Goal: Task Accomplishment & Management: Manage account settings

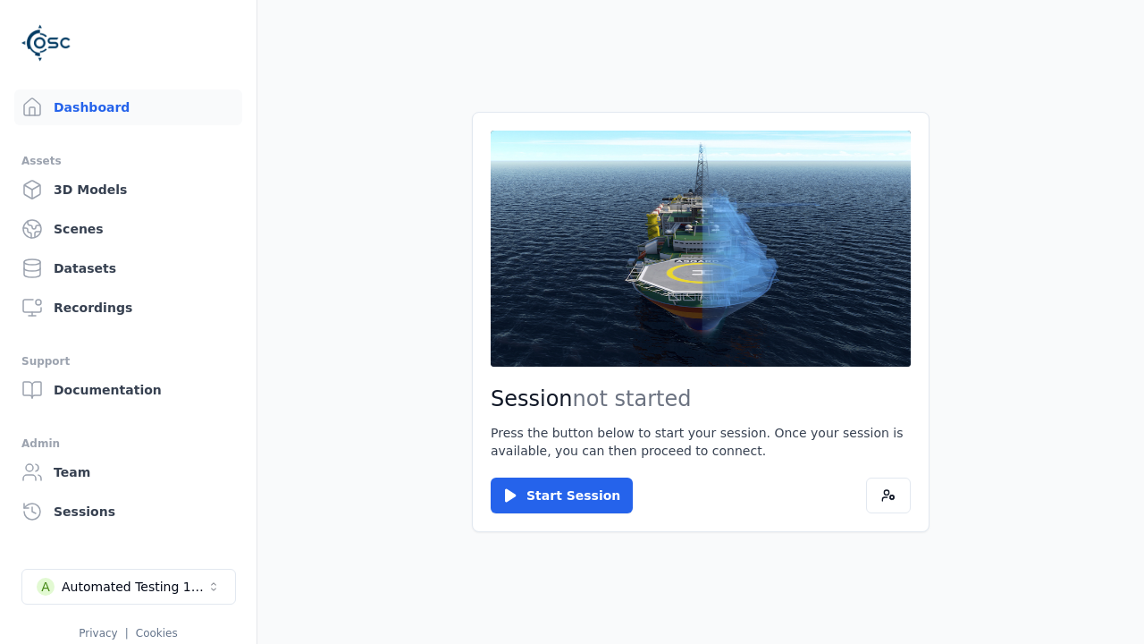
click at [129, 586] on div "Automated Testing 1 - Playwright" at bounding box center [134, 587] width 145 height 18
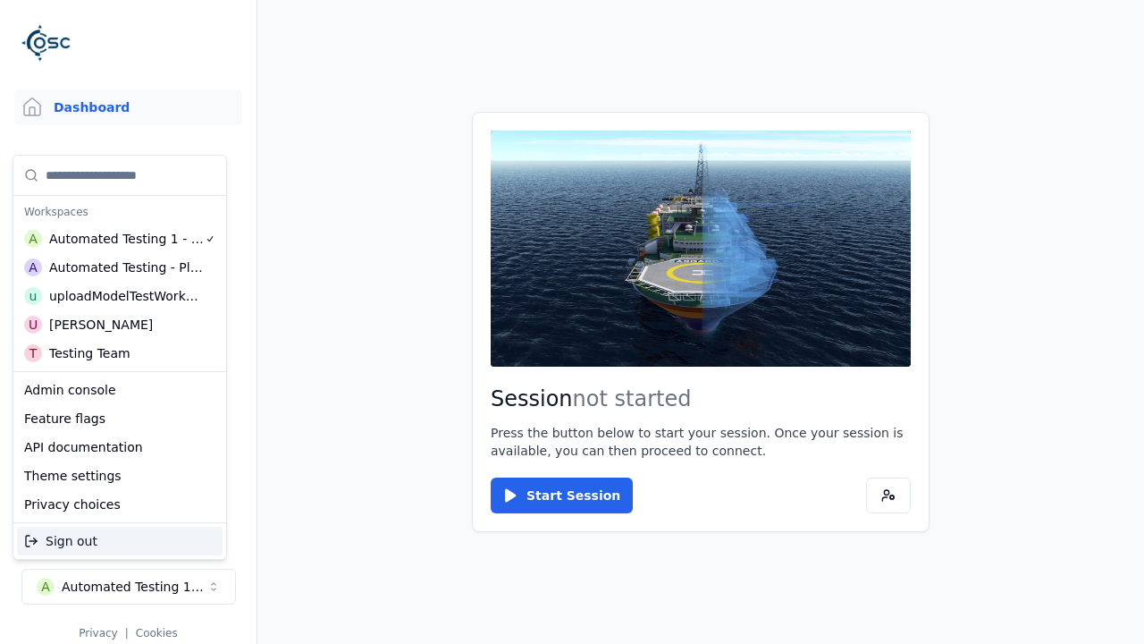
click at [125, 296] on div "uploadModelTestWorkspace" at bounding box center [126, 296] width 154 height 18
click at [572, 322] on html "Support Dashboard Assets 3D Models Scenes Datasets Recordings Support Documenta…" at bounding box center [572, 322] width 1144 height 644
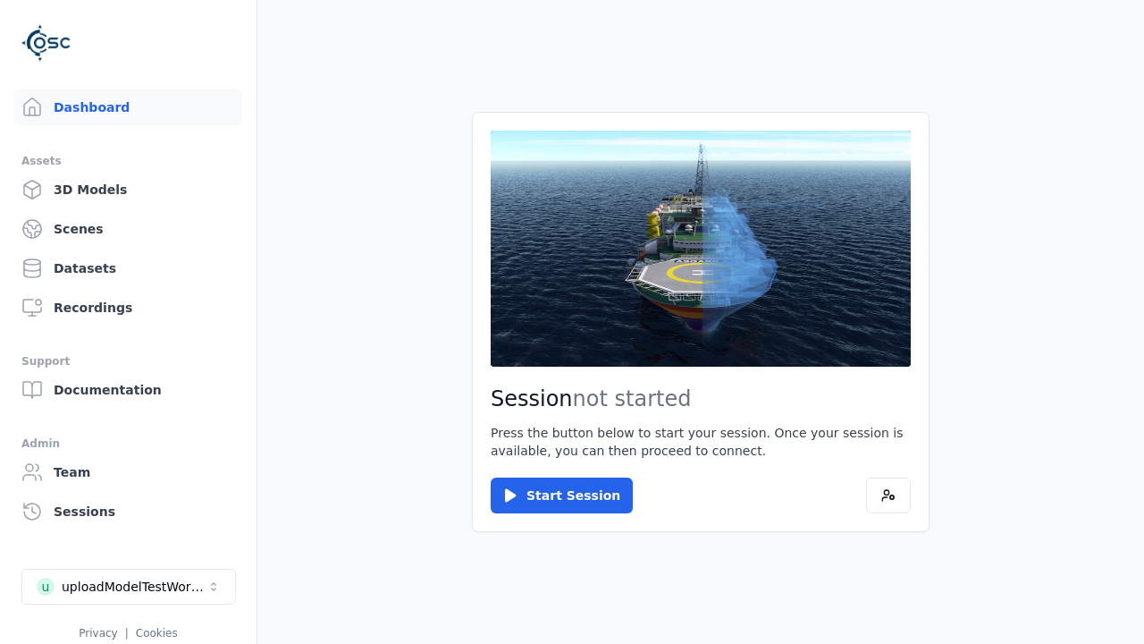
click at [128, 190] on link "3D Models" at bounding box center [128, 190] width 228 height 36
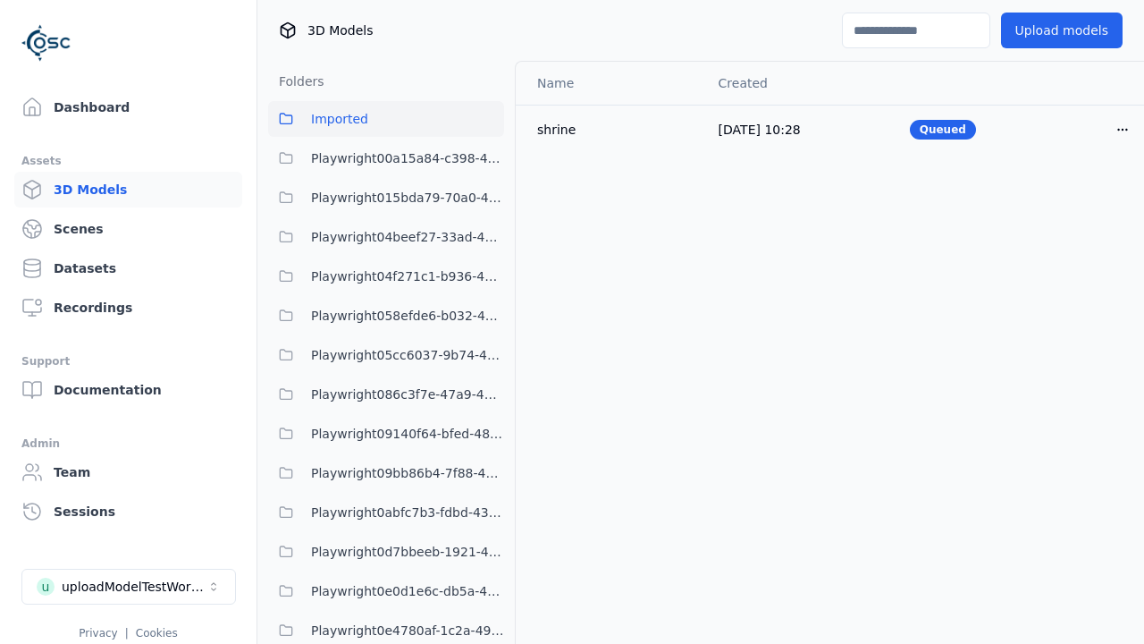
click at [1123, 129] on html "Support Dashboard Assets 3D Models Scenes Datasets Recordings Support Documenta…" at bounding box center [572, 322] width 1144 height 644
click at [1084, 198] on div "Delete" at bounding box center [1083, 198] width 105 height 29
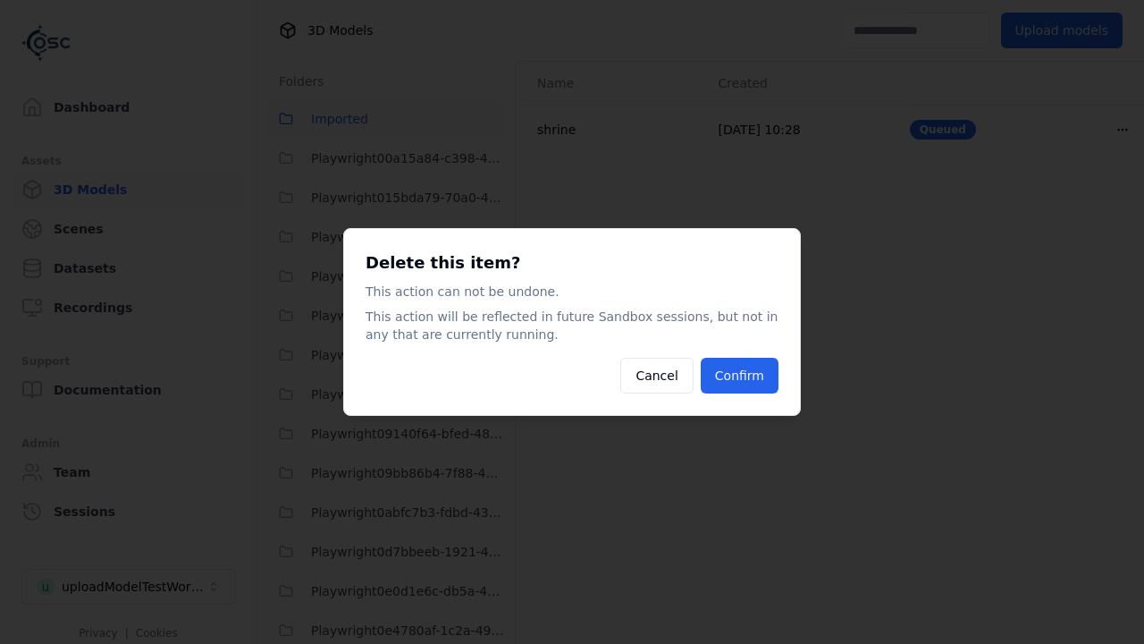
click at [739, 376] on button "Confirm" at bounding box center [740, 376] width 78 height 36
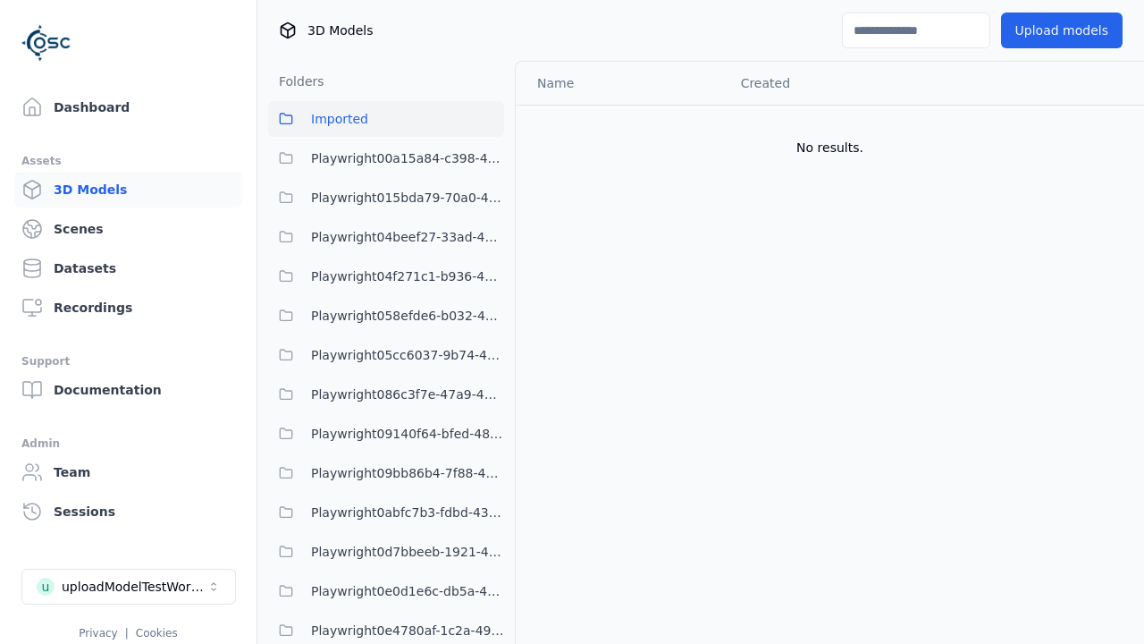
click at [1061, 30] on button "Upload models" at bounding box center [1062, 31] width 122 height 36
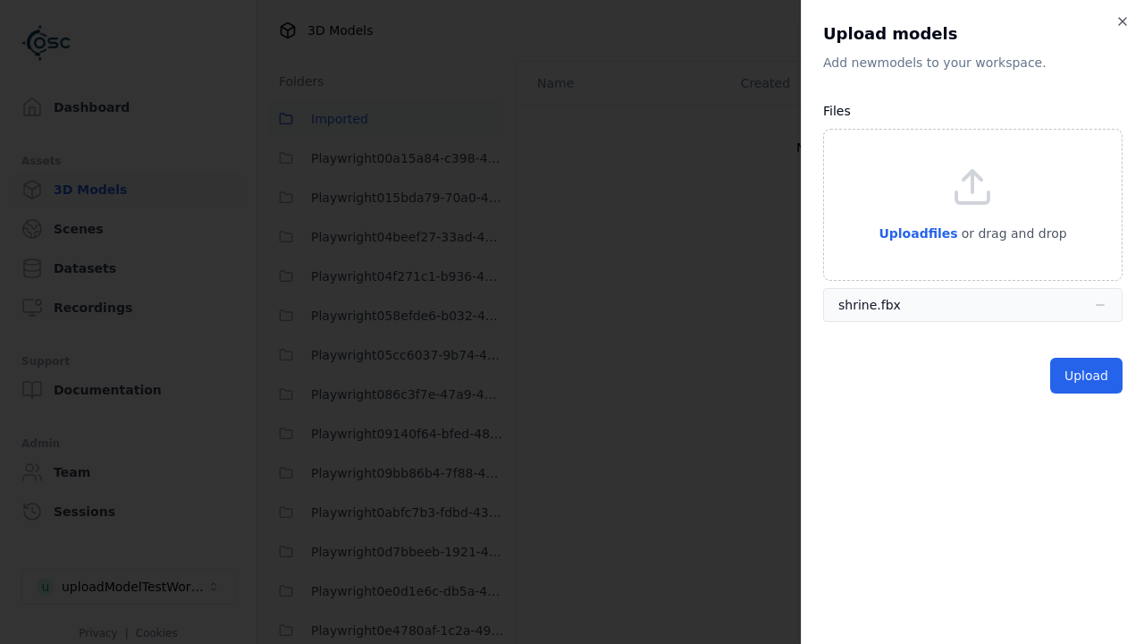
click at [1086, 376] on button "Upload" at bounding box center [1087, 376] width 72 height 36
